Goal: Task Accomplishment & Management: Manage account settings

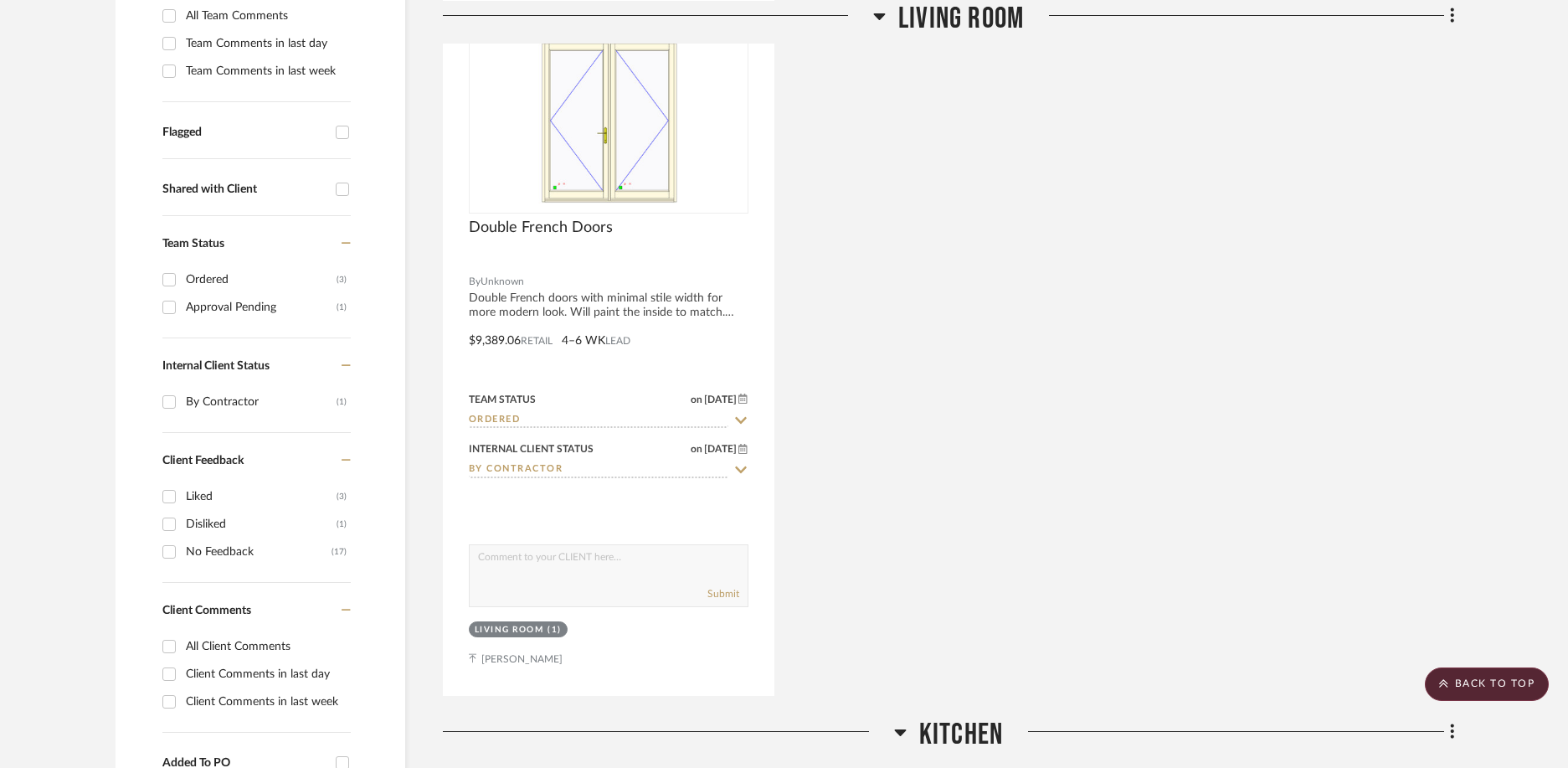
scroll to position [503, 0]
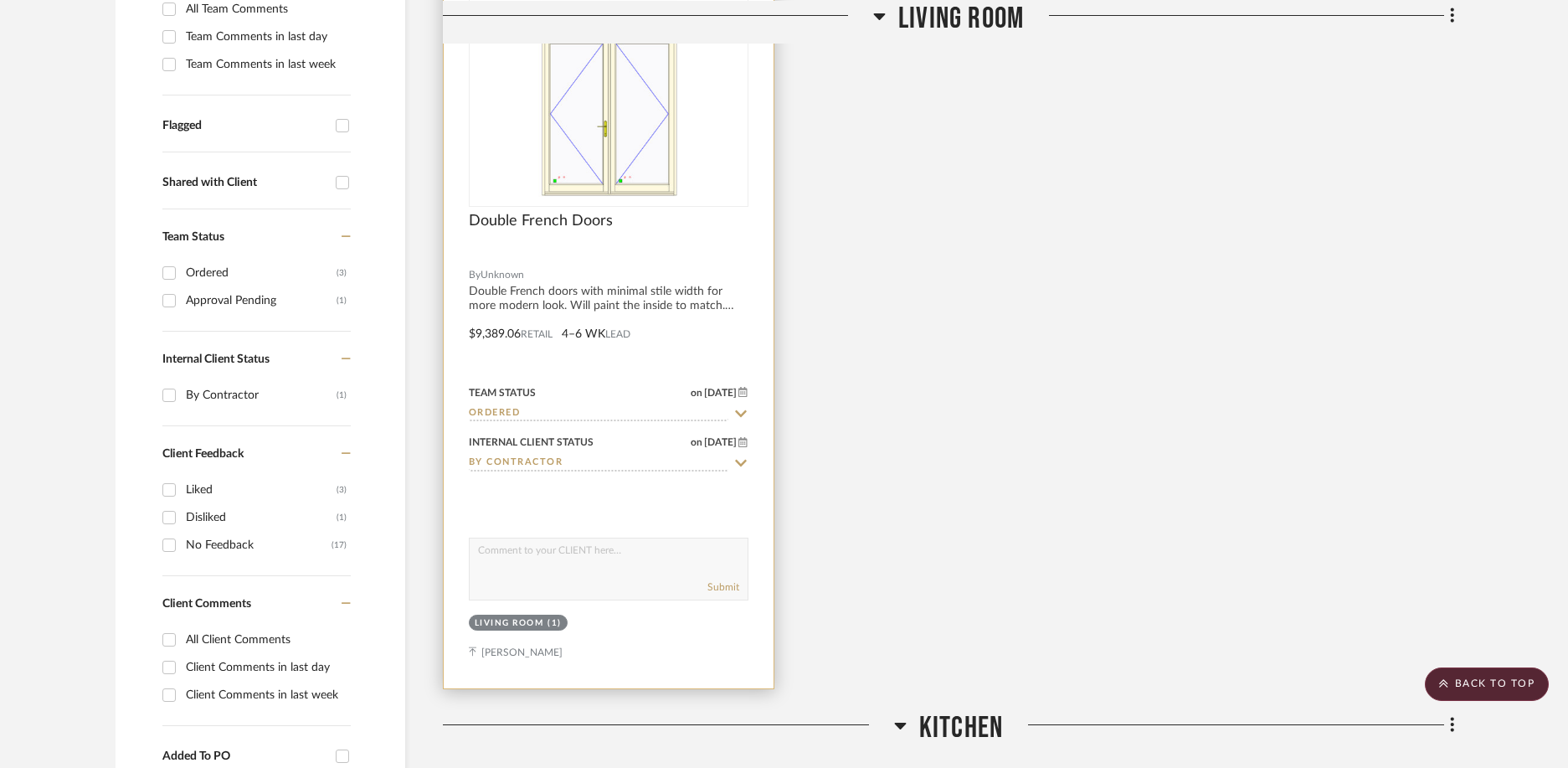
click at [741, 465] on icon at bounding box center [741, 463] width 11 height 7
click at [741, 465] on icon at bounding box center [742, 463] width 9 height 9
type input "[DATE]"
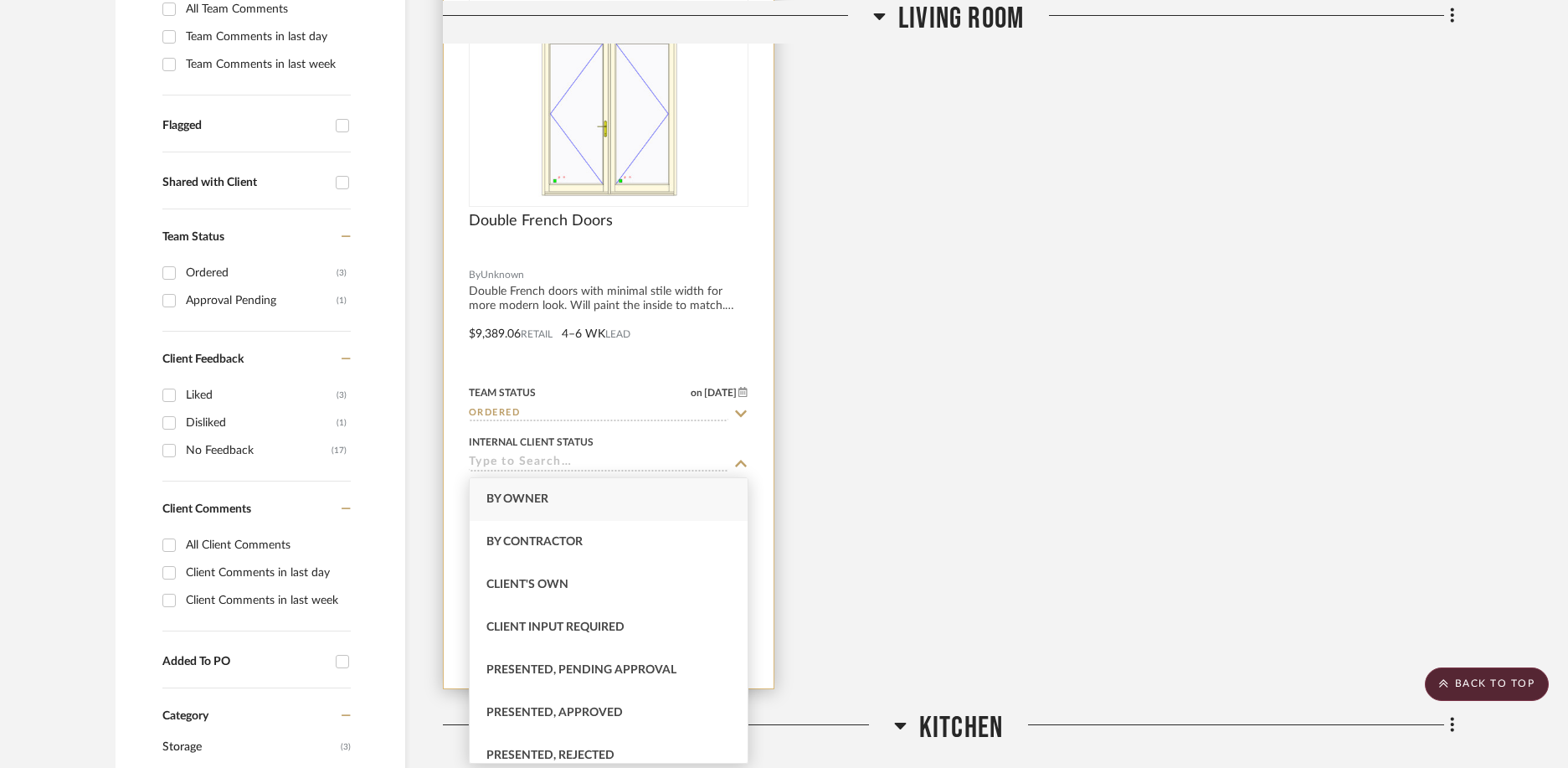
click at [735, 412] on icon at bounding box center [741, 413] width 15 height 13
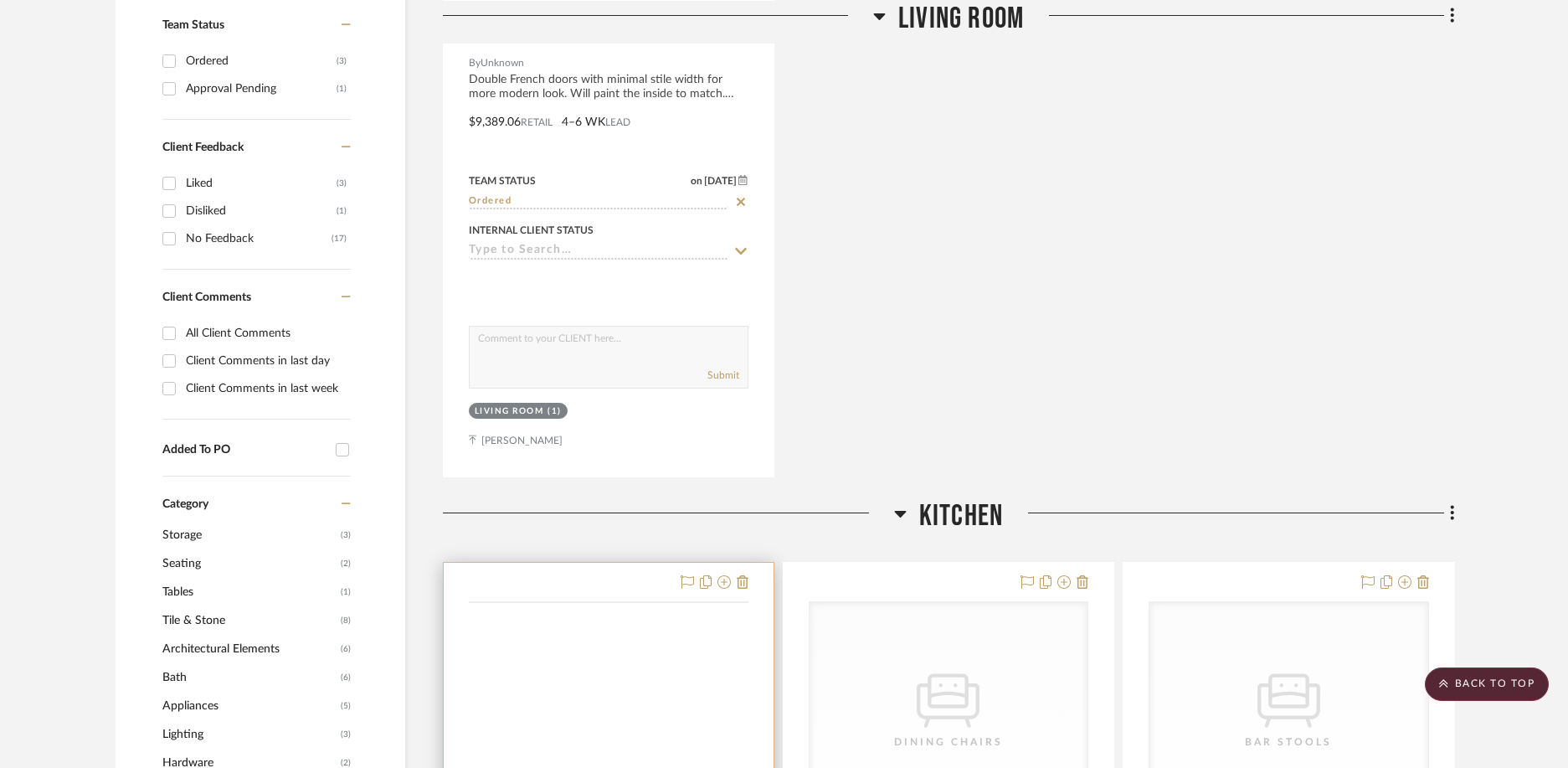
scroll to position [837, 0]
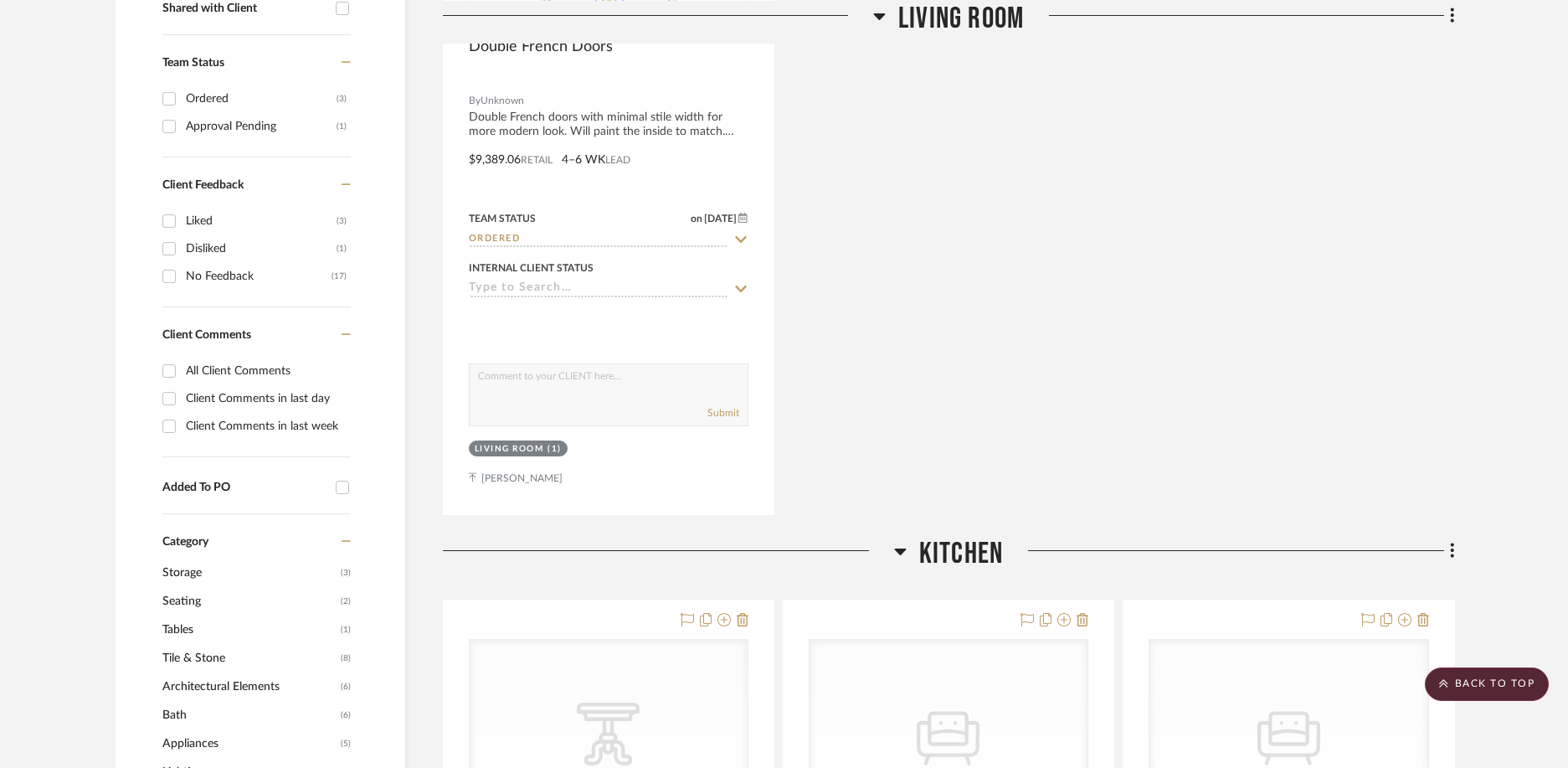
scroll to position [670, 0]
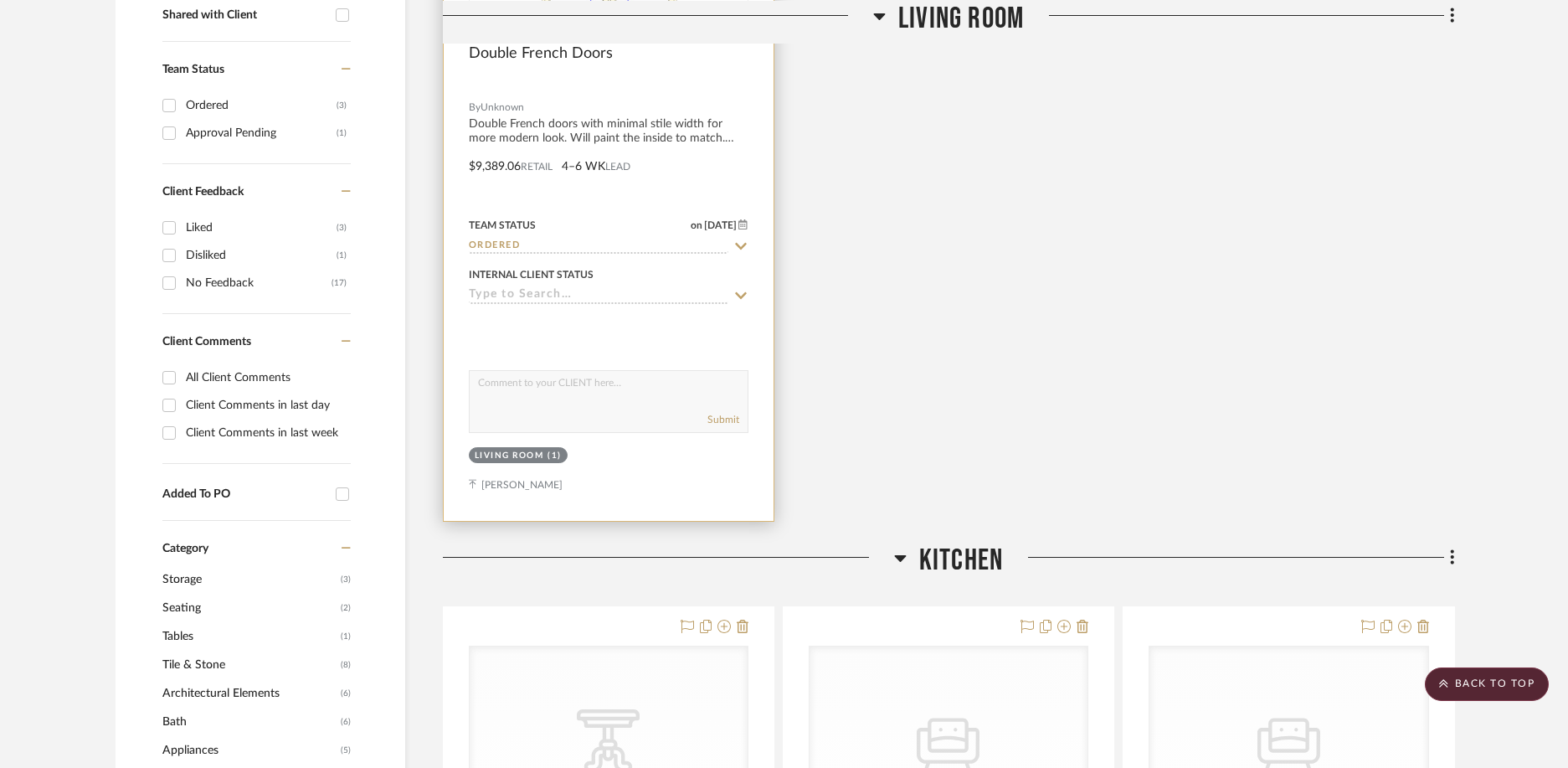
click at [740, 291] on icon at bounding box center [741, 295] width 15 height 13
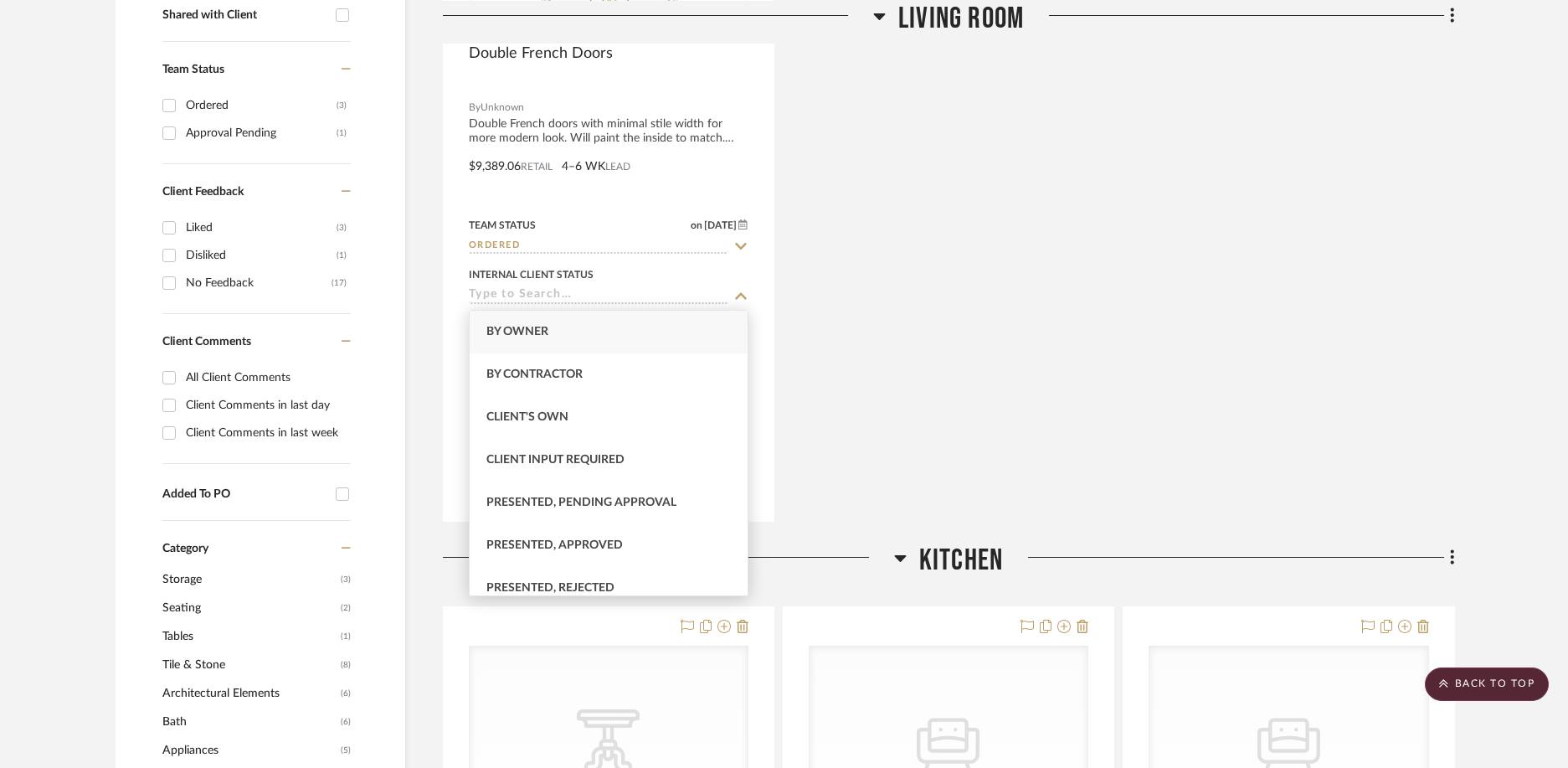
click at [862, 394] on div "Double French Doors By Unknown Double French doors with minimal stile width for…" at bounding box center [949, 154] width 1012 height 735
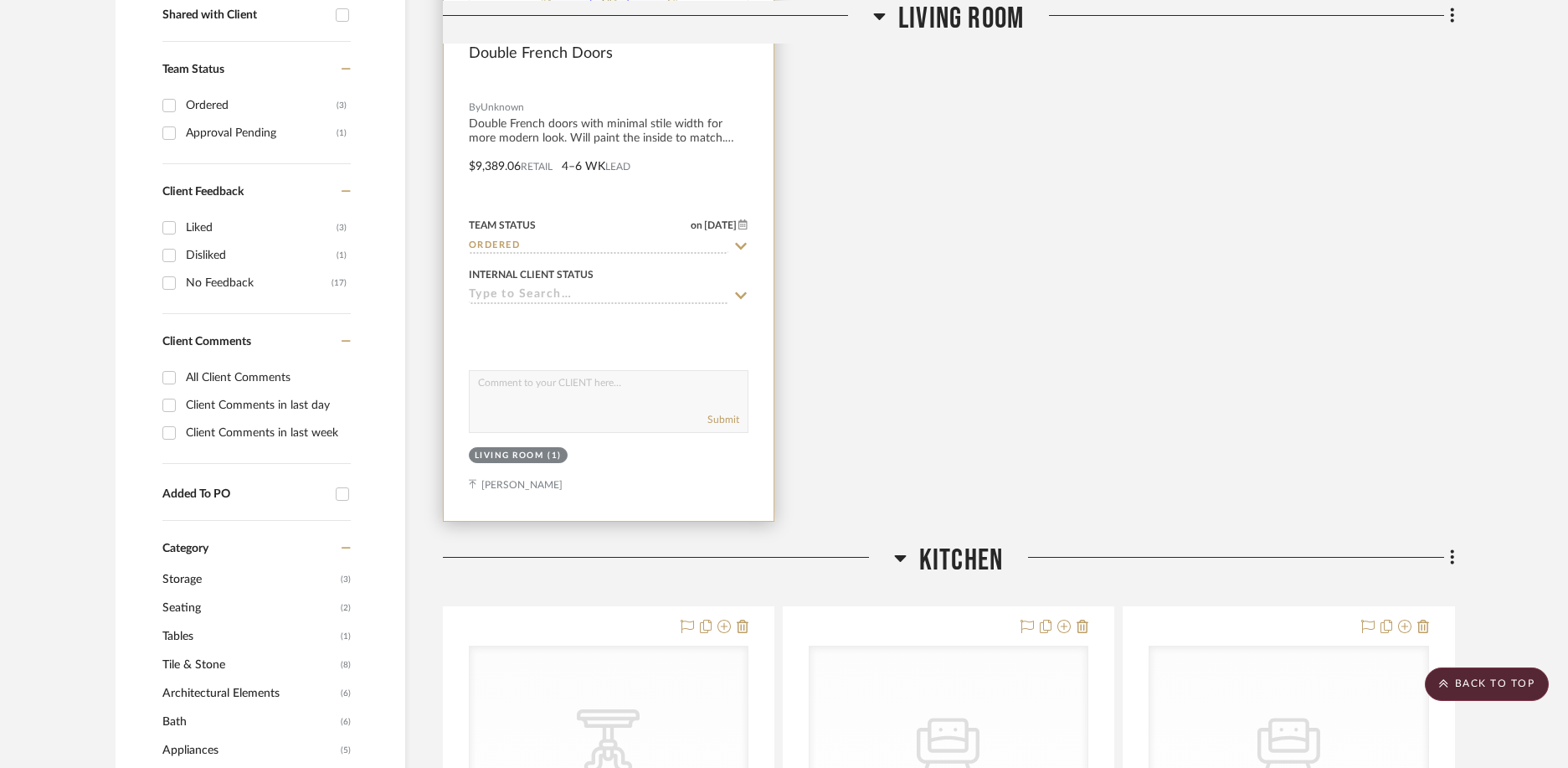
click at [572, 345] on div at bounding box center [608, 329] width 279 height 33
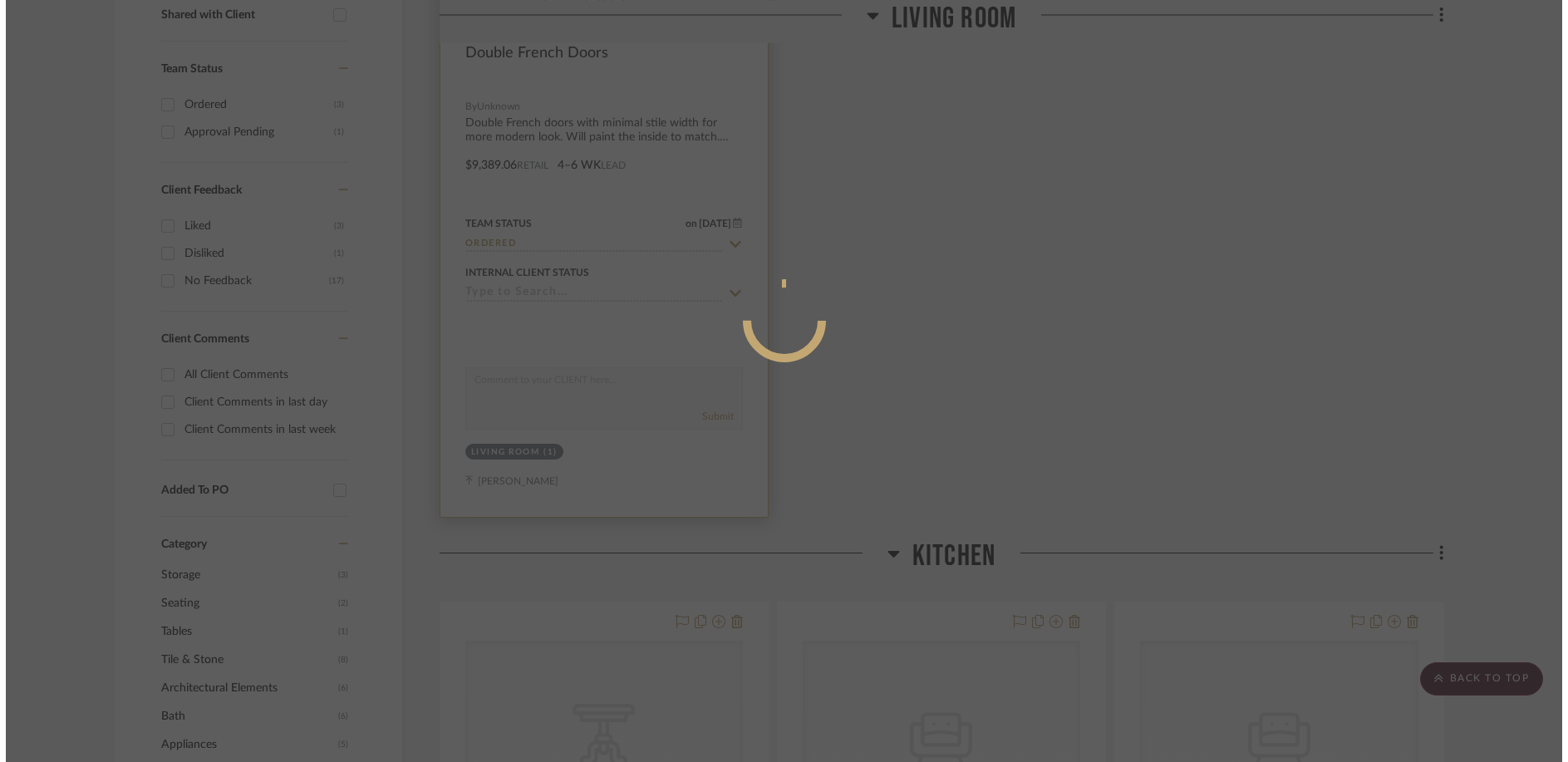
scroll to position [0, 0]
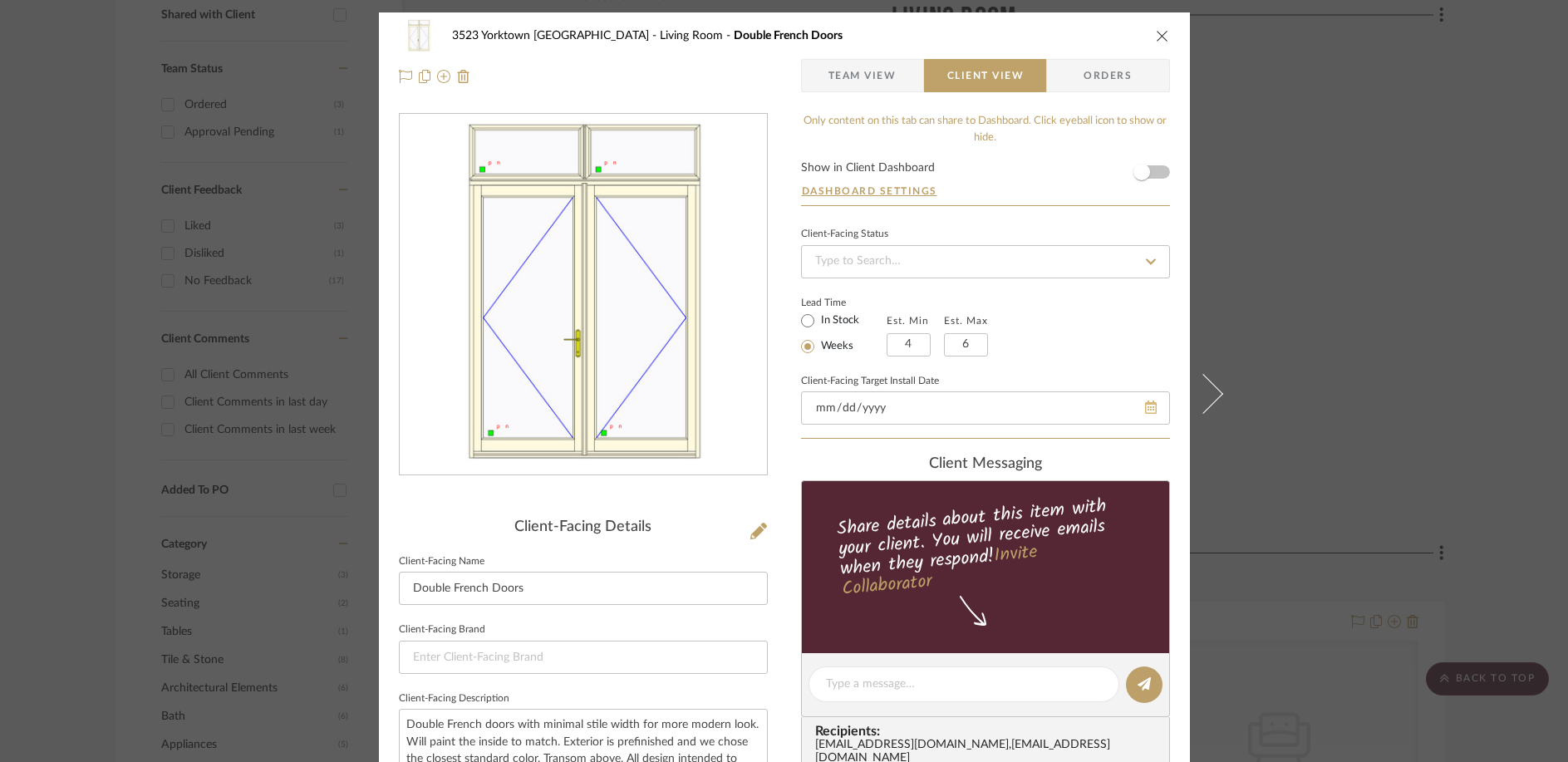
click at [1146, 401] on div at bounding box center [986, 408] width 369 height 33
click at [1124, 406] on icon at bounding box center [1129, 407] width 11 height 13
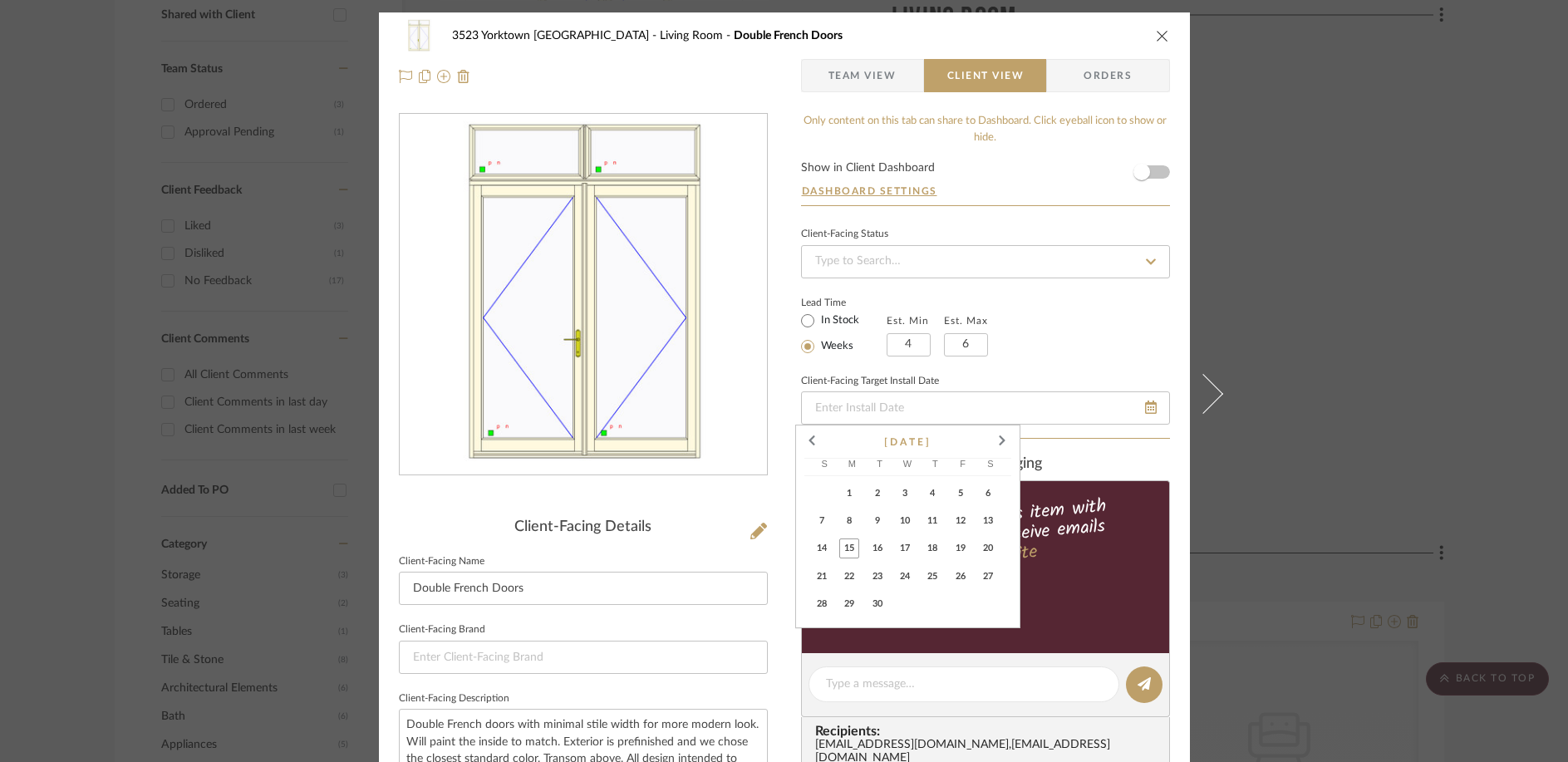
click at [960, 519] on span "12" at bounding box center [960, 520] width 20 height 20
type input "[DATE]"
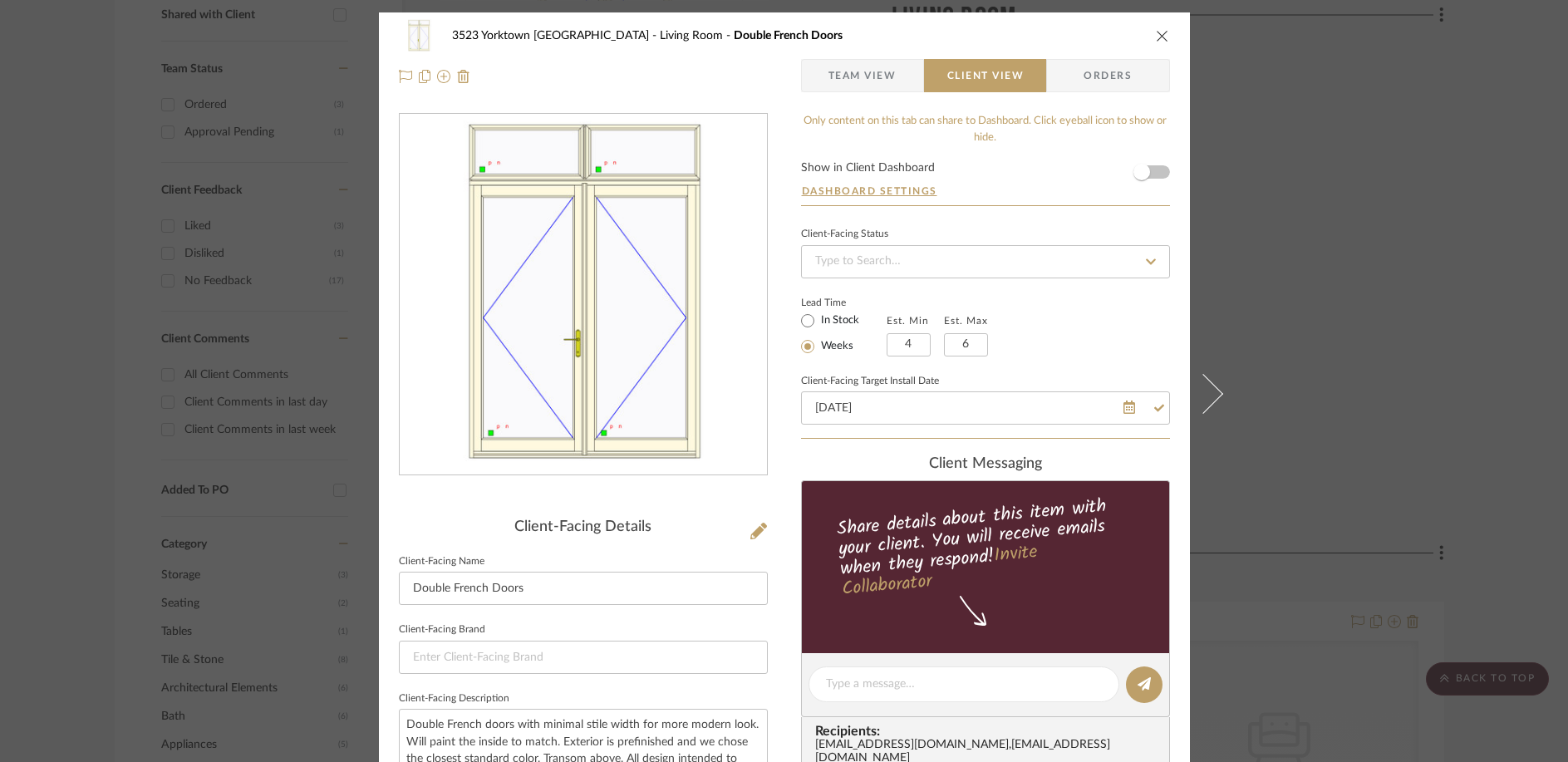
click at [1106, 331] on div "Lead Time In Stock Weeks Est. Min 4 Est. Max 6" at bounding box center [986, 324] width 369 height 65
click at [1126, 79] on span "Orders" at bounding box center [1108, 76] width 85 height 33
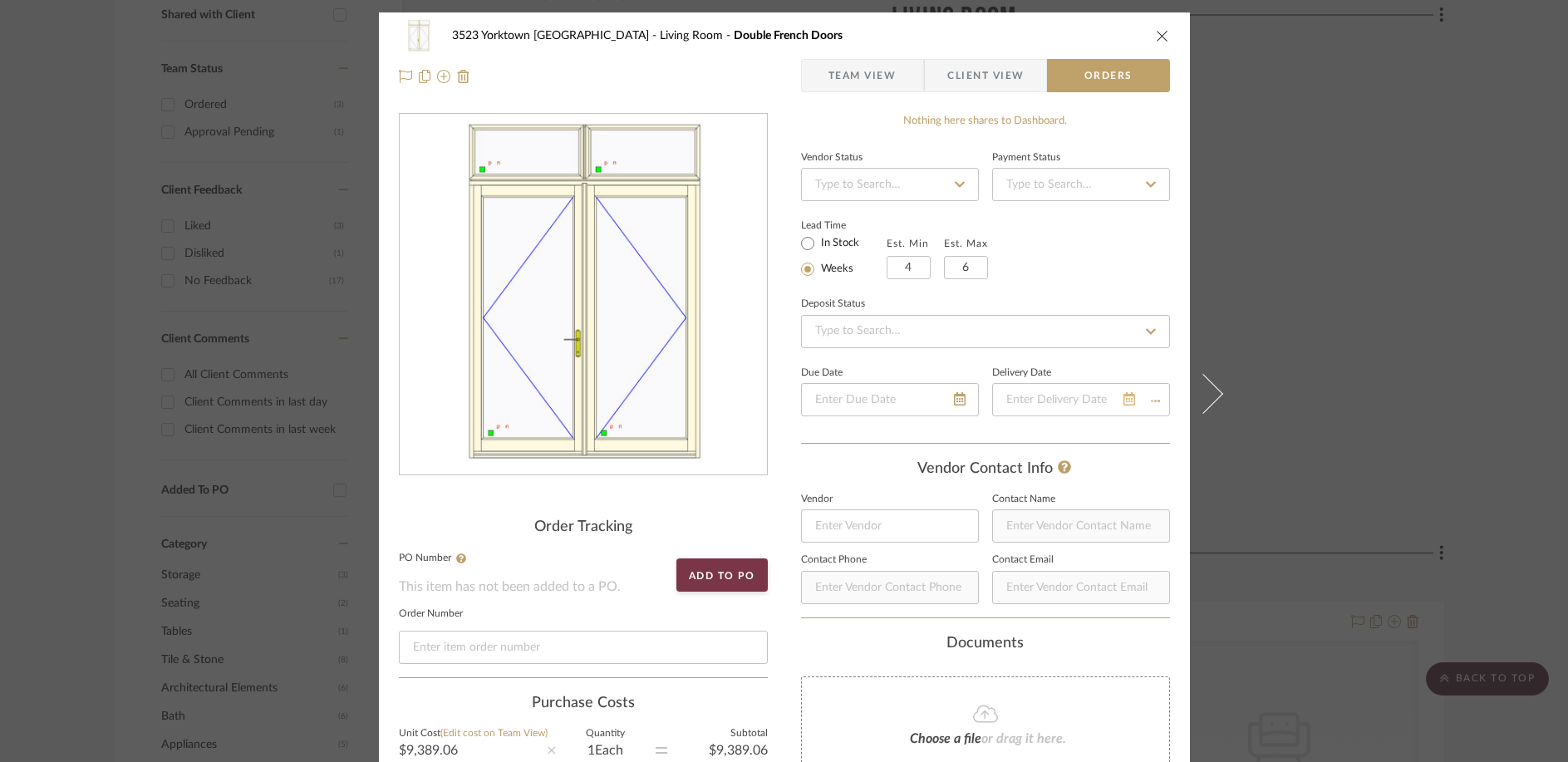
click at [1147, 402] on div at bounding box center [1081, 400] width 178 height 33
click at [1126, 402] on icon at bounding box center [1129, 398] width 11 height 13
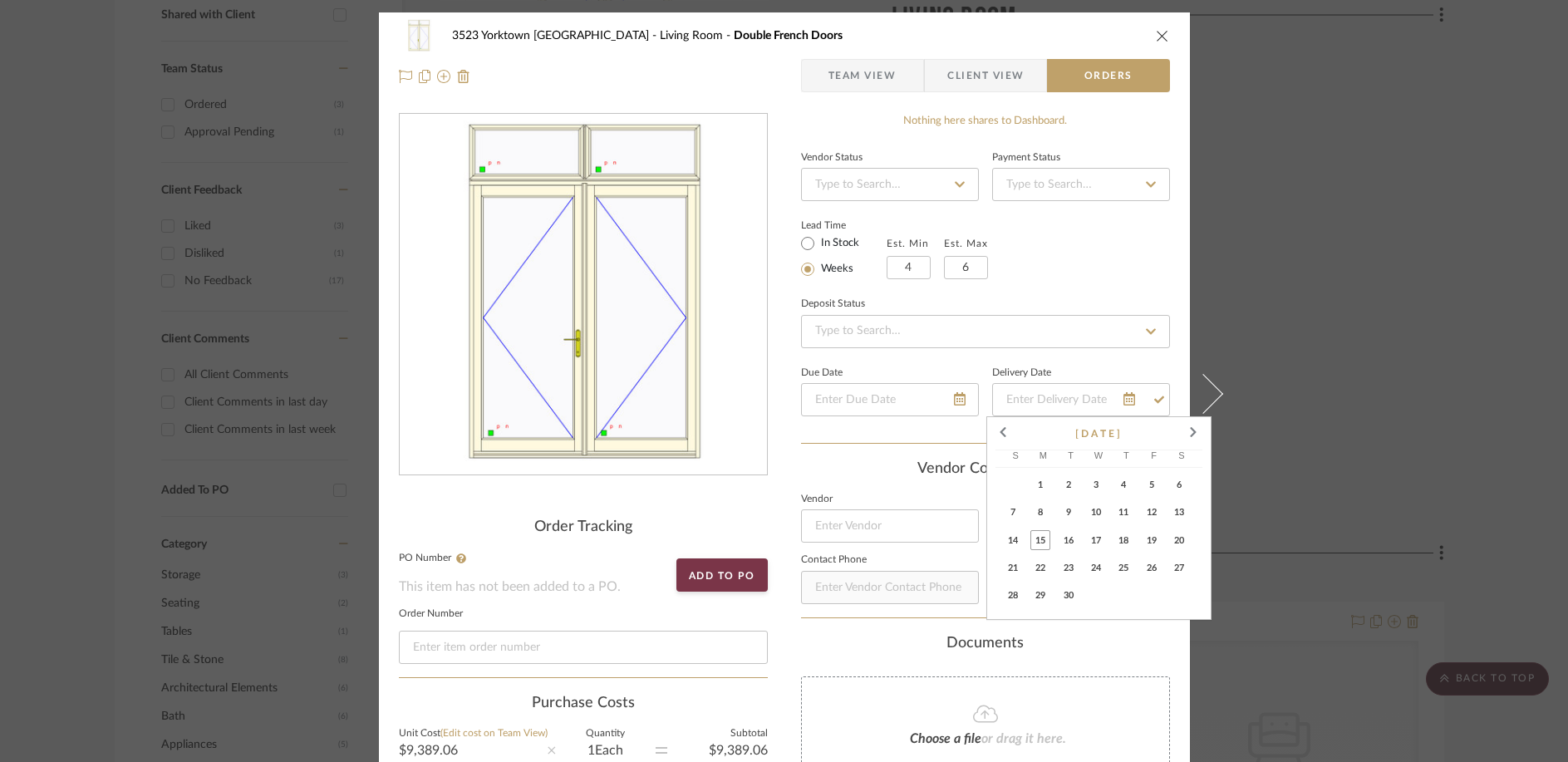
click at [1150, 511] on span "12" at bounding box center [1152, 513] width 20 height 20
type input "[DATE]"
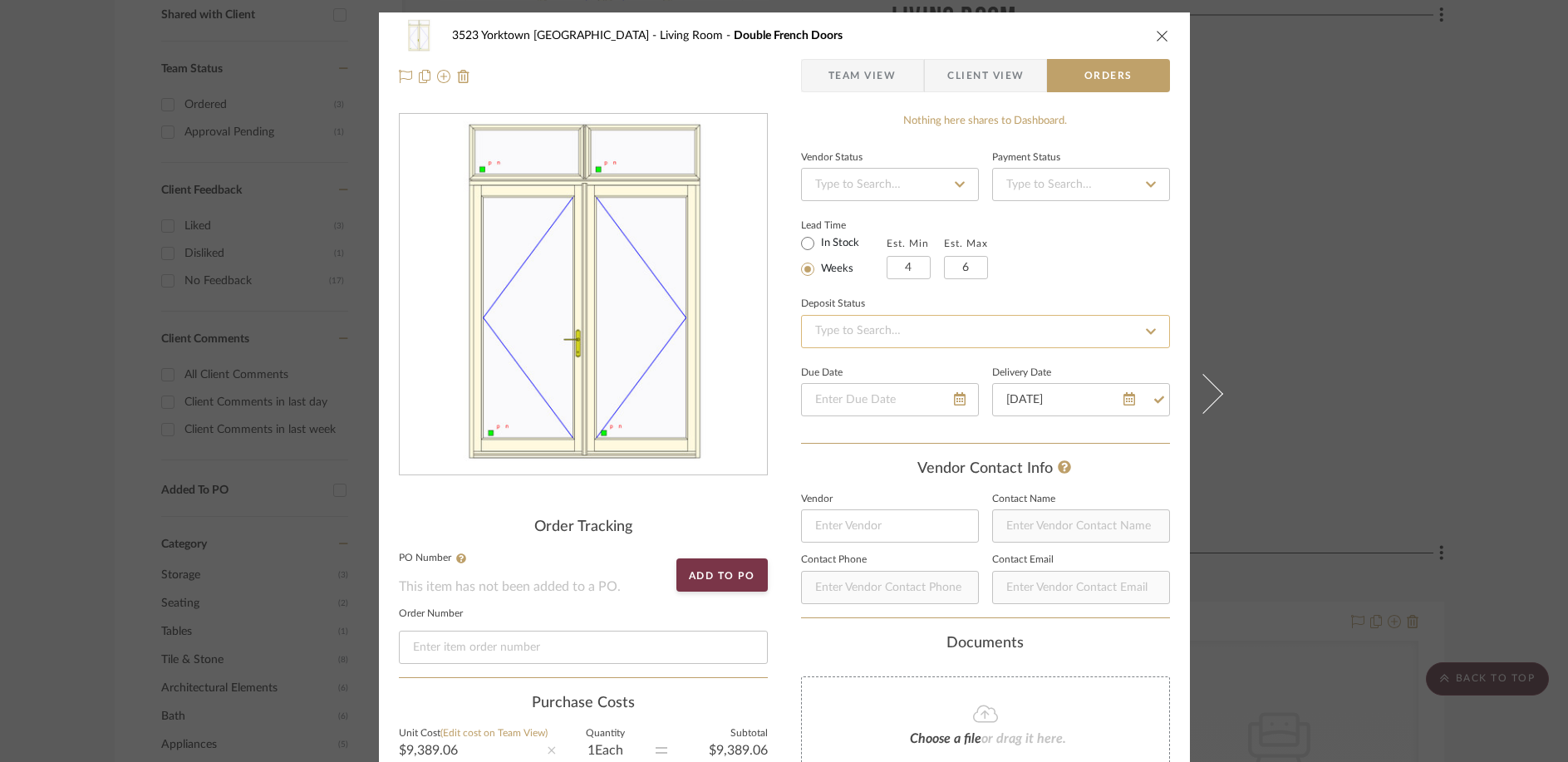
click at [886, 329] on input at bounding box center [986, 331] width 369 height 33
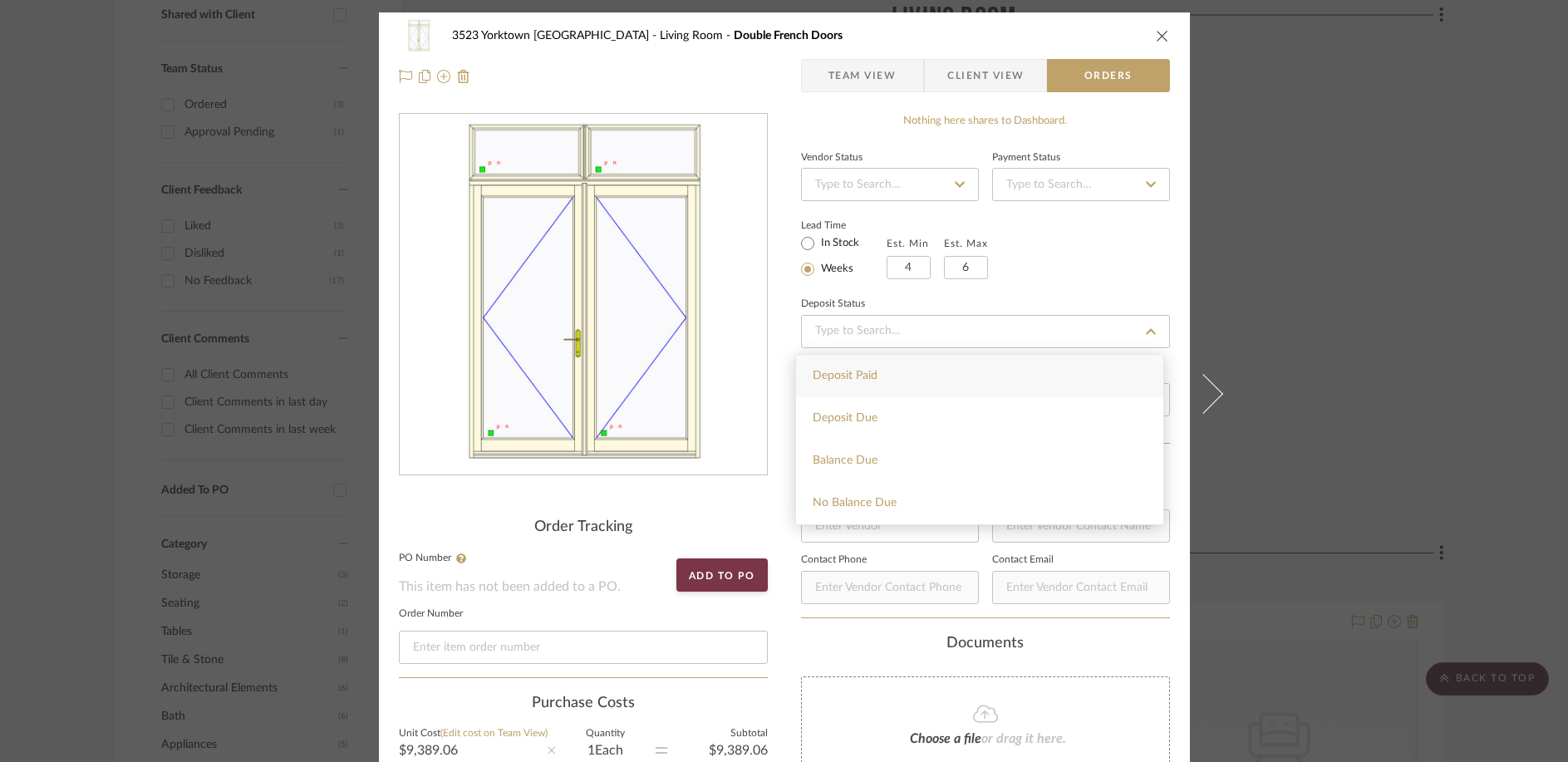
click at [881, 376] on div "Deposit Paid" at bounding box center [980, 375] width 368 height 43
type input "[DATE]"
type input "Deposit Paid"
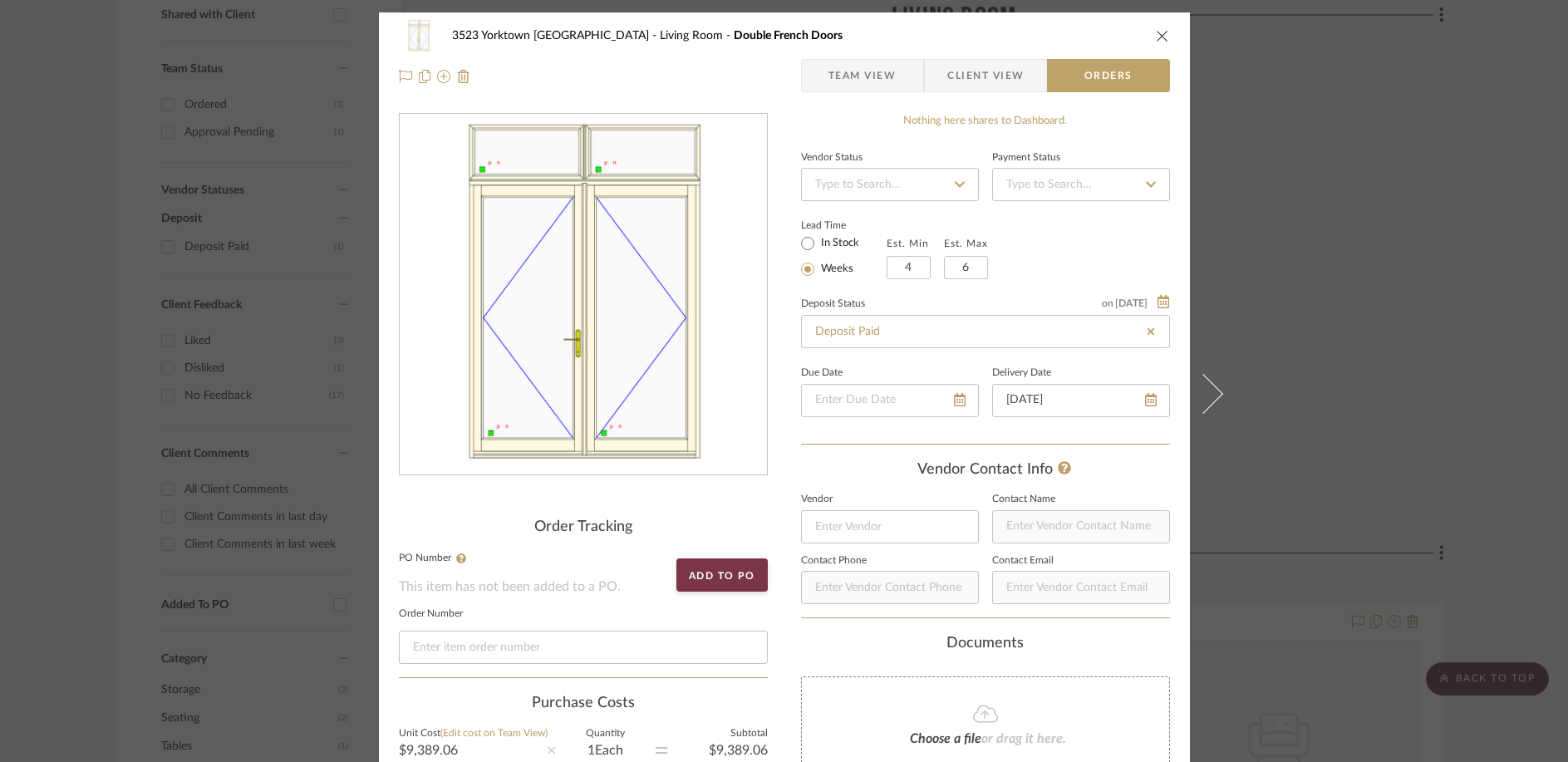
click at [957, 189] on icon at bounding box center [960, 184] width 15 height 11
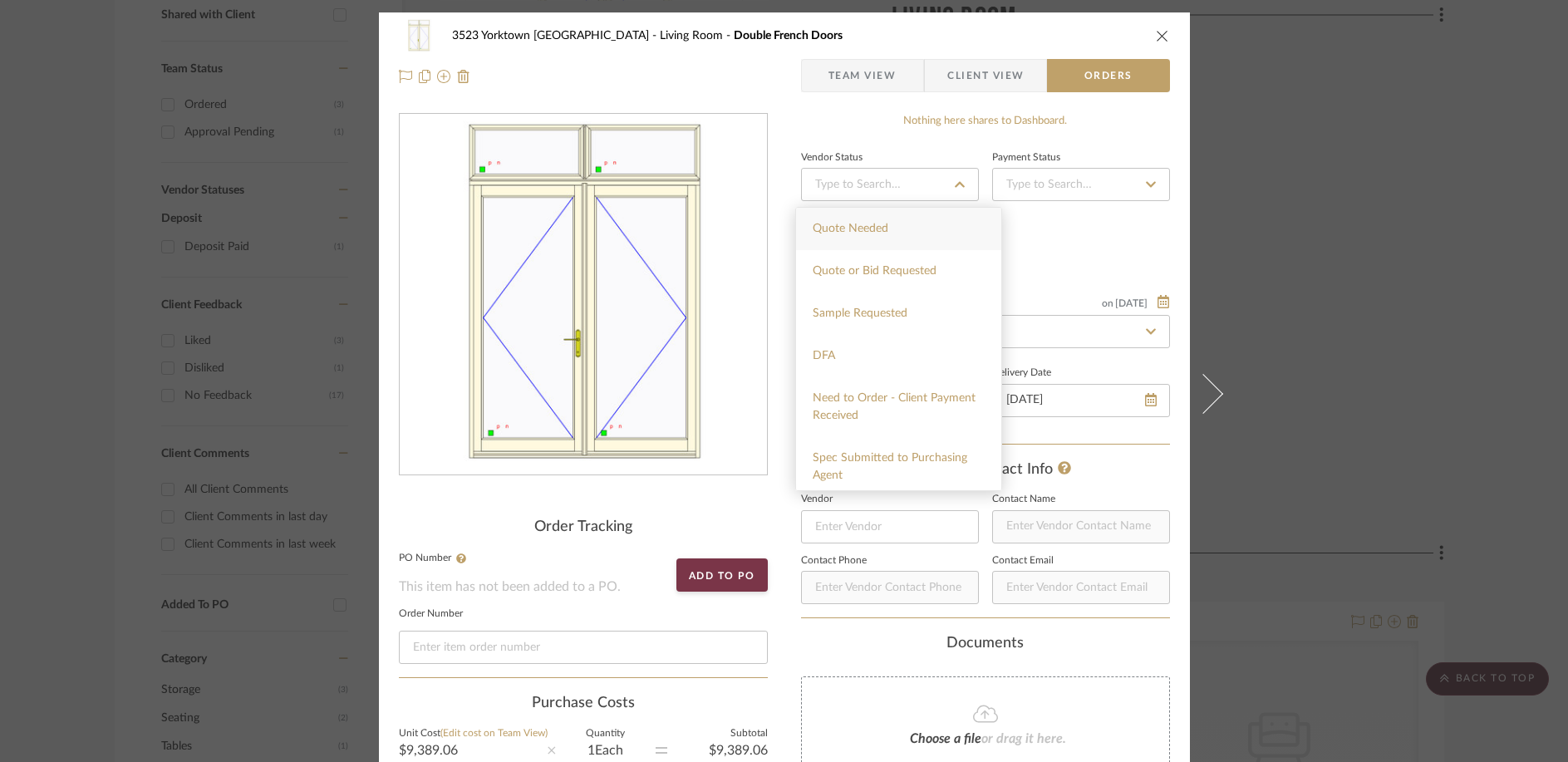
click at [1072, 226] on div "Lead Time In Stock Weeks Est. Min 4 Est. Max 6" at bounding box center [986, 247] width 369 height 65
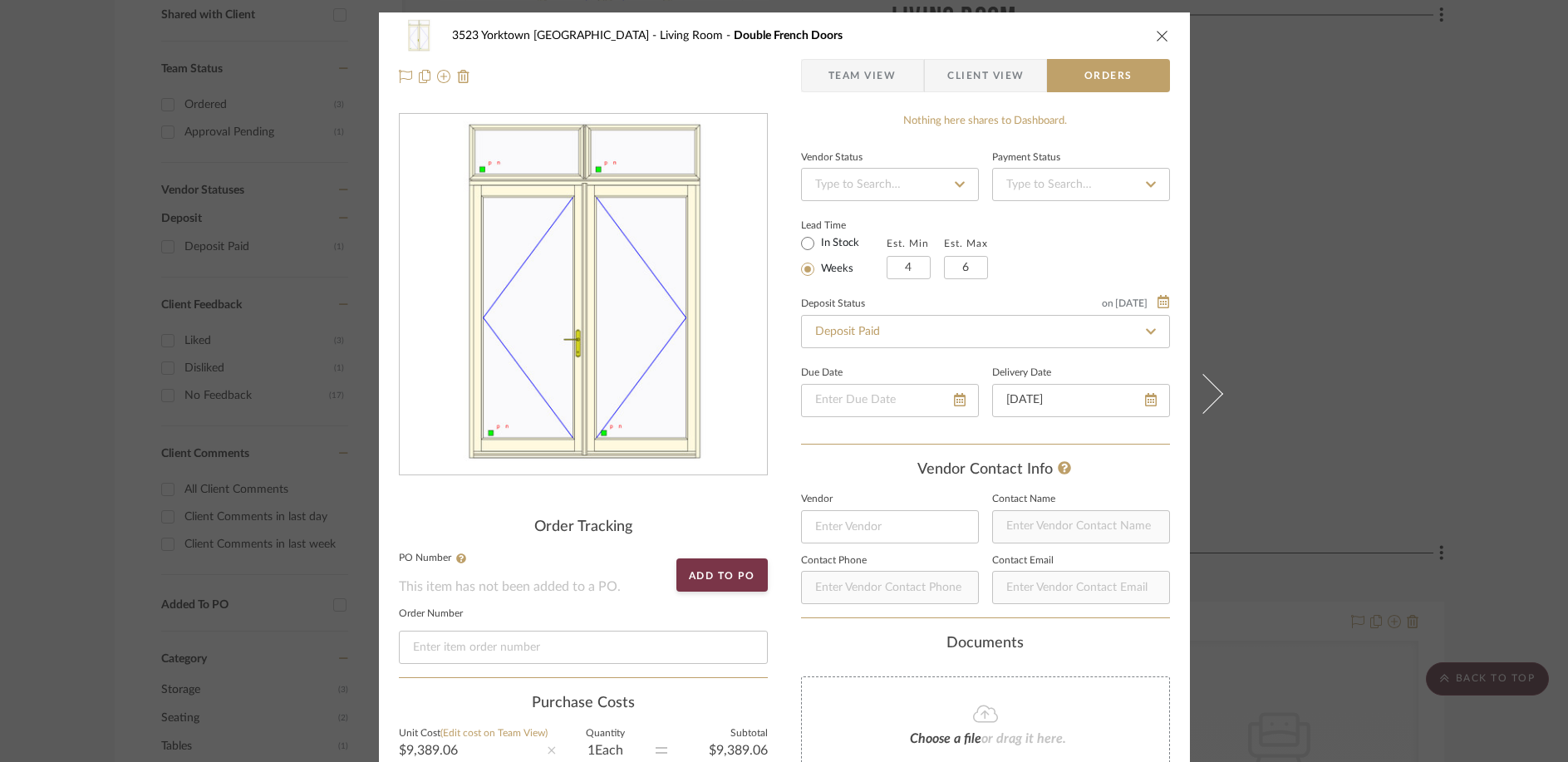
click at [1161, 32] on icon "close" at bounding box center [1162, 35] width 13 height 13
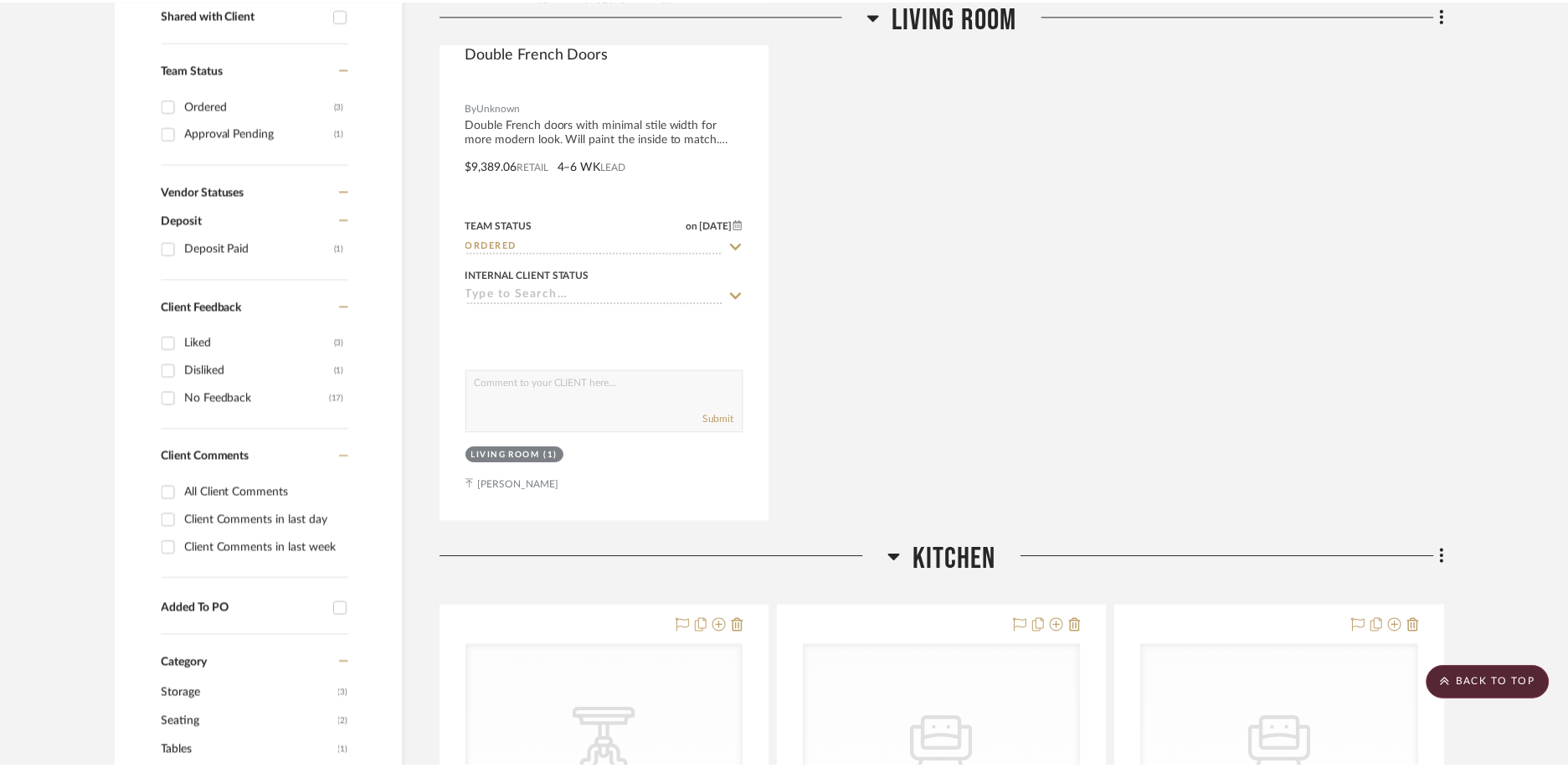
scroll to position [670, 0]
click at [1246, 315] on div "Double French Doors By Unknown Double French doors with minimal stile width for…" at bounding box center [949, 154] width 1012 height 735
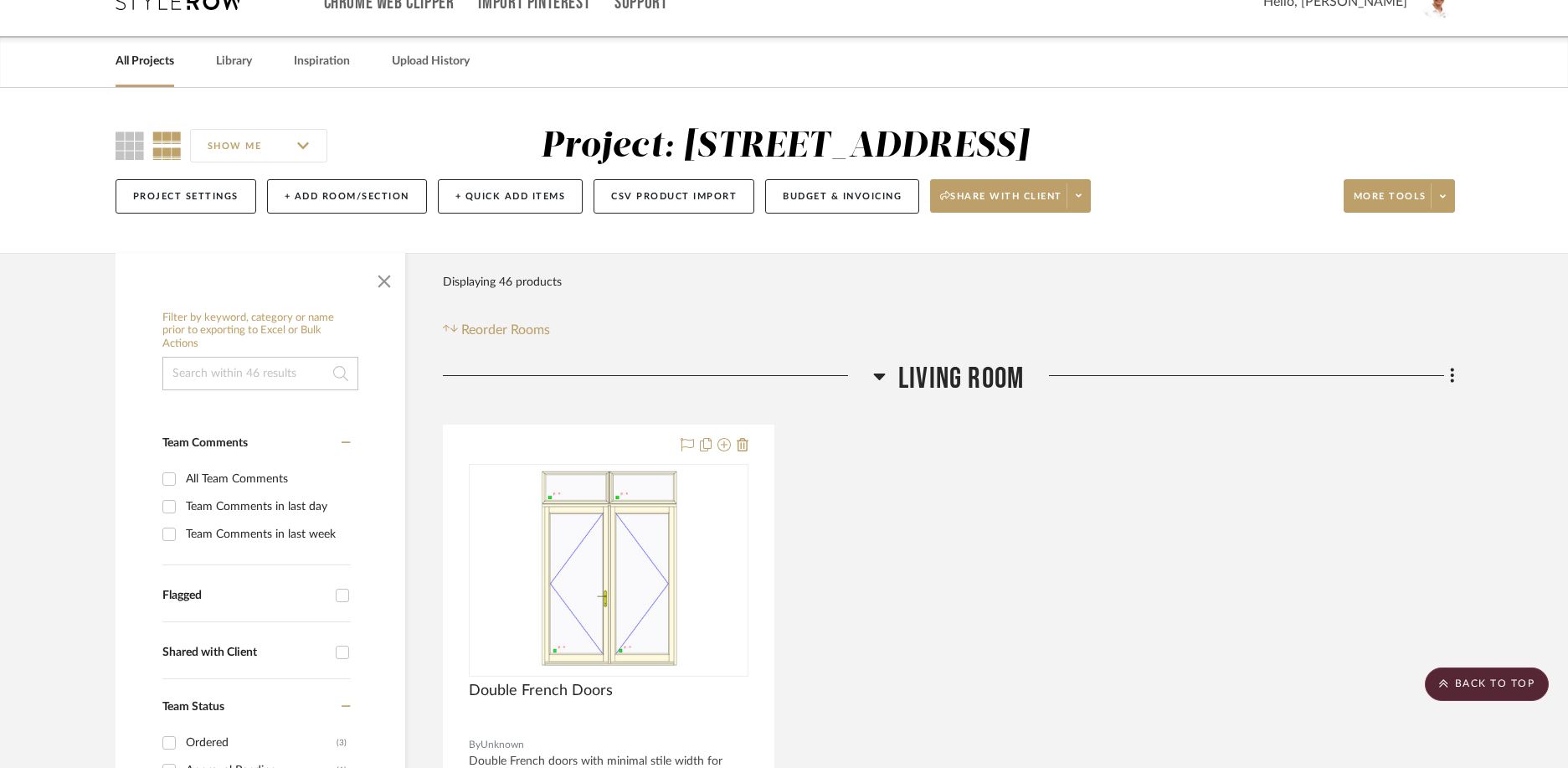
scroll to position [0, 0]
